Goal: Task Accomplishment & Management: Complete application form

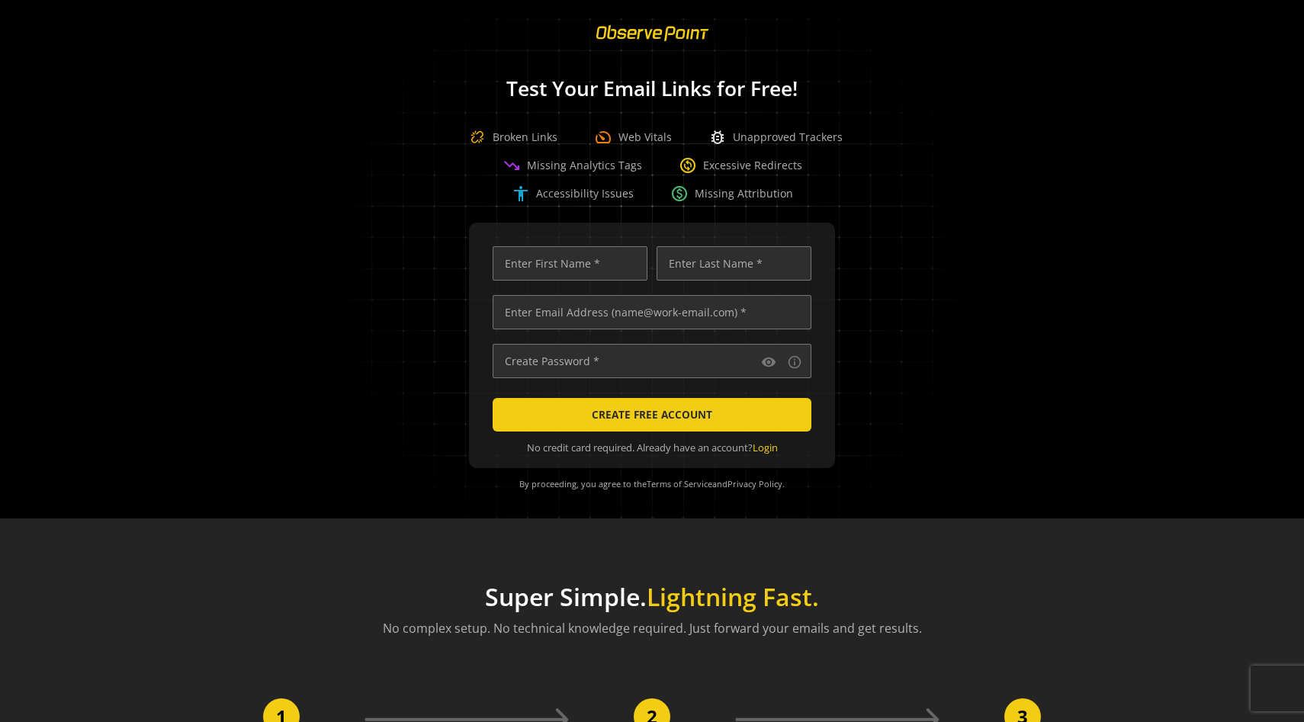
scroll to position [0, 4927]
